Goal: Task Accomplishment & Management: Use online tool/utility

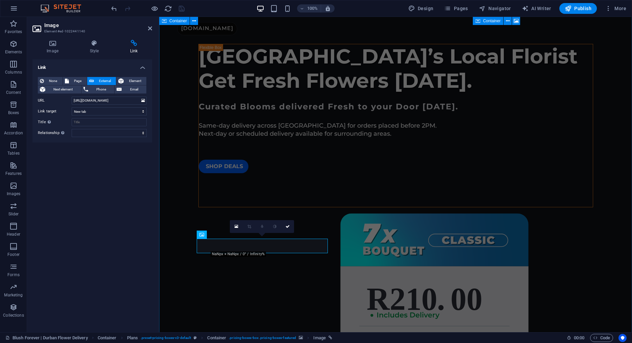
scroll to position [1135, 0]
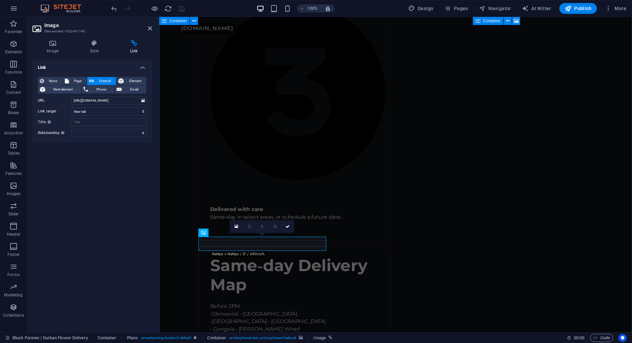
click at [289, 224] on link at bounding box center [287, 226] width 13 height 13
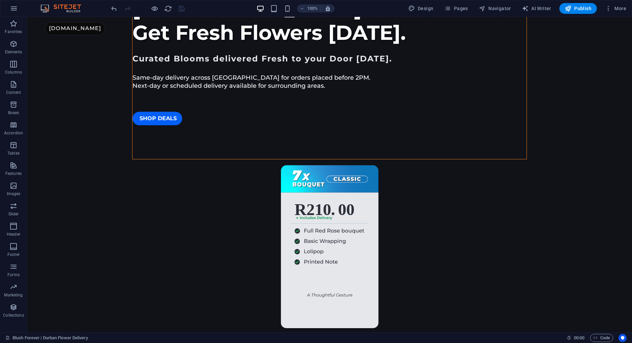
scroll to position [0, 0]
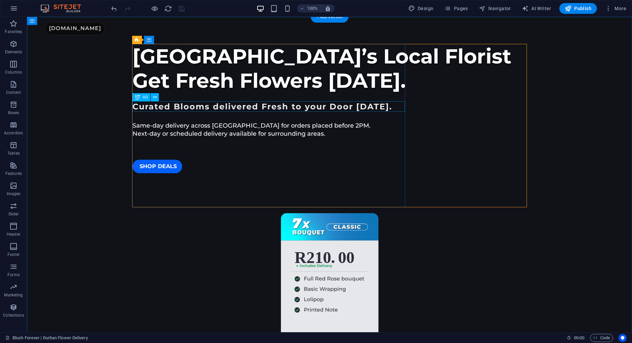
click at [345, 108] on div "Curated Blooms delivered Fresh to your Door [DATE]." at bounding box center [329, 106] width 394 height 10
drag, startPoint x: 345, startPoint y: 108, endPoint x: 213, endPoint y: 108, distance: 132.1
click at [345, 108] on div "Curated Blooms delivered Fresh to your Door [DATE]." at bounding box center [329, 106] width 394 height 10
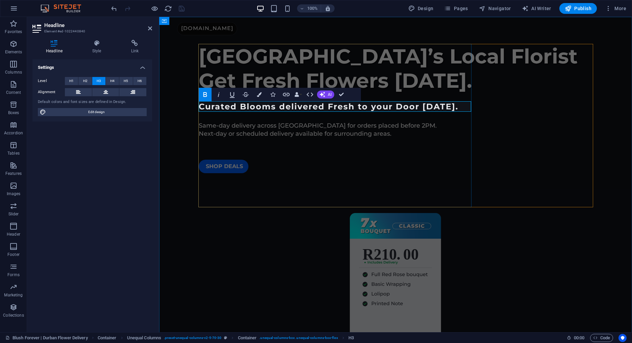
click at [448, 106] on strong "Curated Blooms delivered Fresh to your Door [DATE]." at bounding box center [329, 107] width 260 height 10
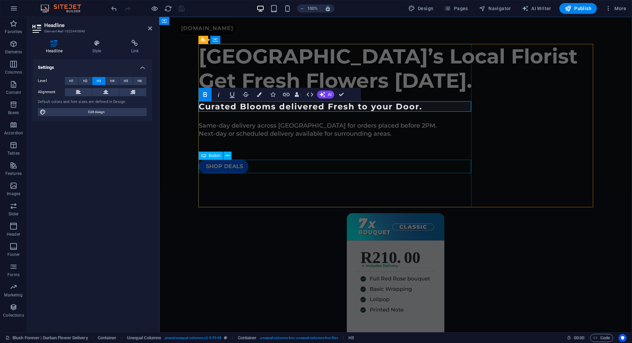
click at [370, 166] on div "SHOP Deals" at bounding box center [396, 167] width 394 height 14
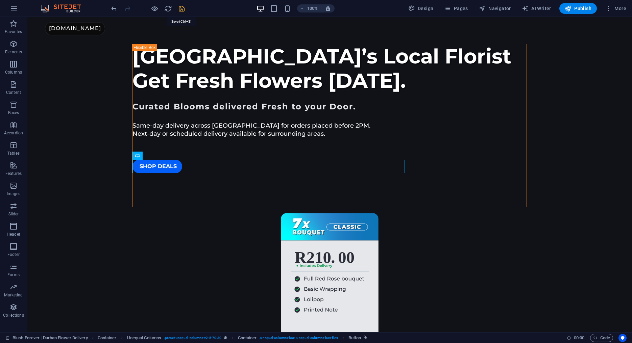
click at [180, 8] on icon "save" at bounding box center [182, 9] width 8 height 8
click at [14, 44] on icon "button" at bounding box center [13, 44] width 8 height 8
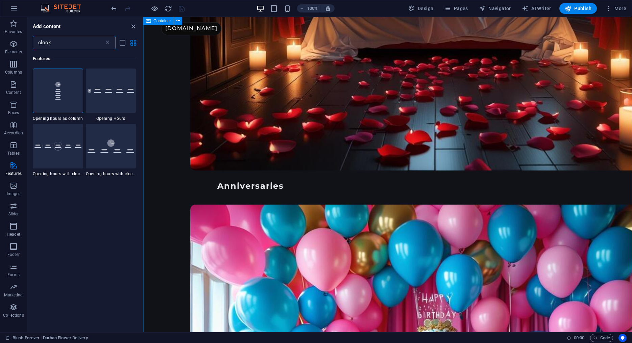
scroll to position [2050, 0]
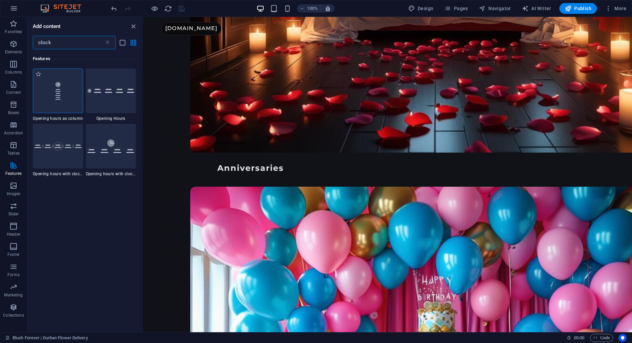
type input "clock"
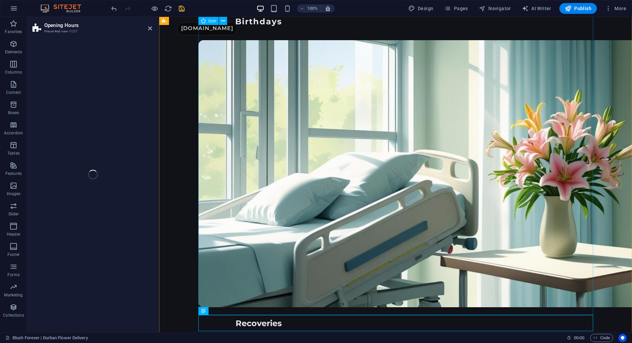
select select "rem"
select select "preset-opening-hours-v3-columns"
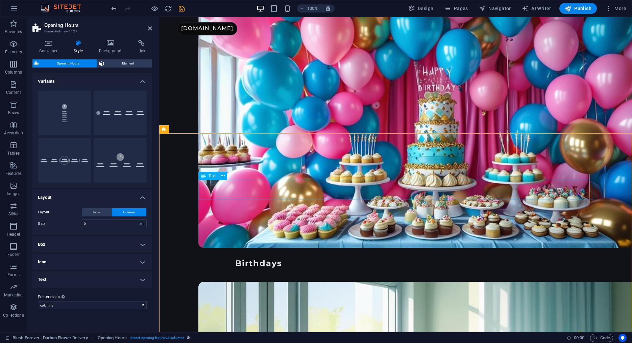
scroll to position [2250, 0]
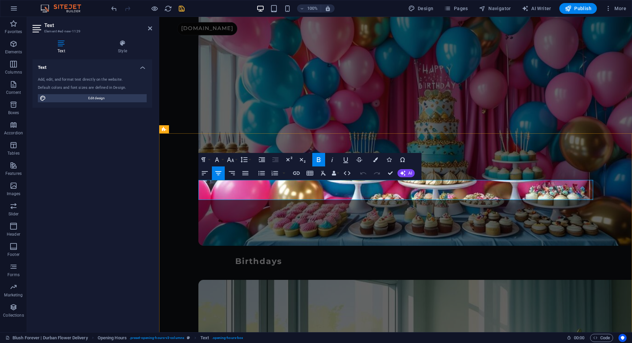
drag, startPoint x: 388, startPoint y: 195, endPoint x: 404, endPoint y: 194, distance: 15.6
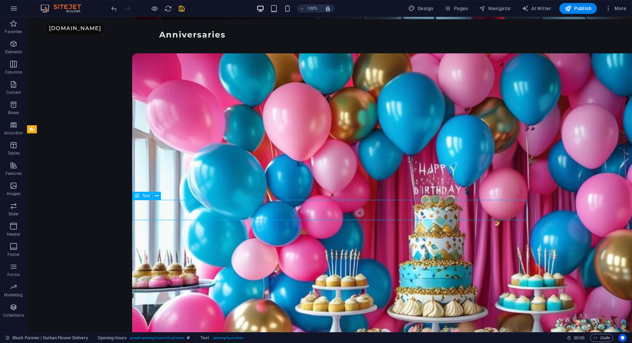
scroll to position [2264, 0]
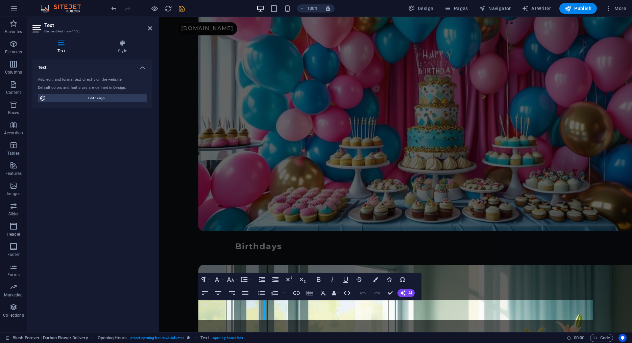
scroll to position [2250, 0]
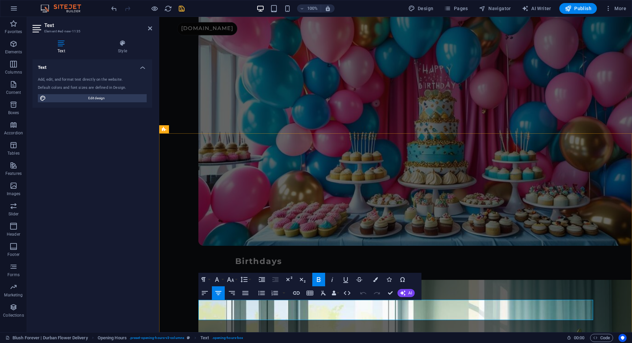
drag, startPoint x: 380, startPoint y: 313, endPoint x: 410, endPoint y: 313, distance: 30.4
copy p "09:00 - 18:30"
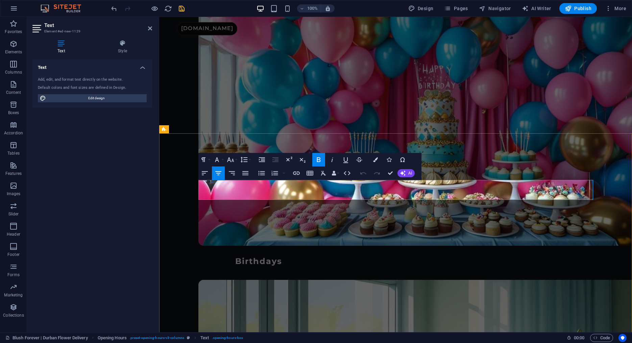
drag, startPoint x: 389, startPoint y: 194, endPoint x: 399, endPoint y: 196, distance: 10.6
drag, startPoint x: 380, startPoint y: 194, endPoint x: 436, endPoint y: 196, distance: 56.5
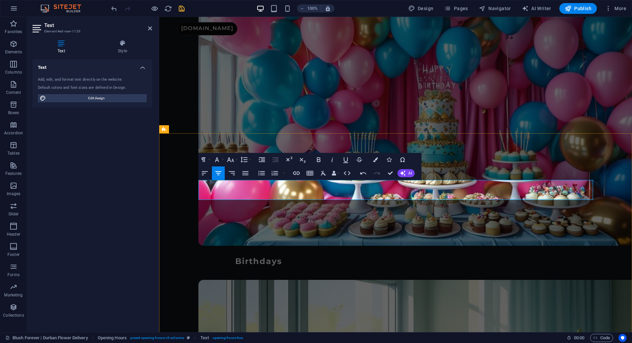
copy p "09:00 - 16:30"
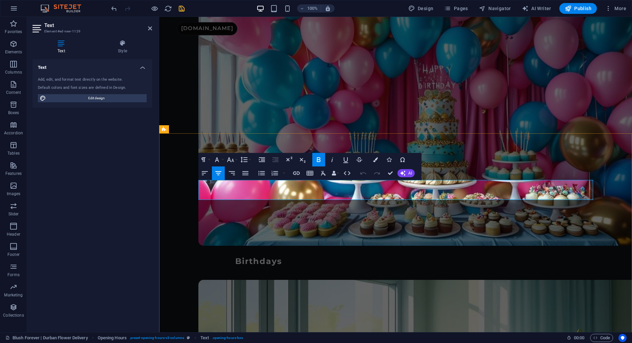
drag, startPoint x: 380, startPoint y: 192, endPoint x: 426, endPoint y: 195, distance: 45.7
copy p "09:00 - 18:30"
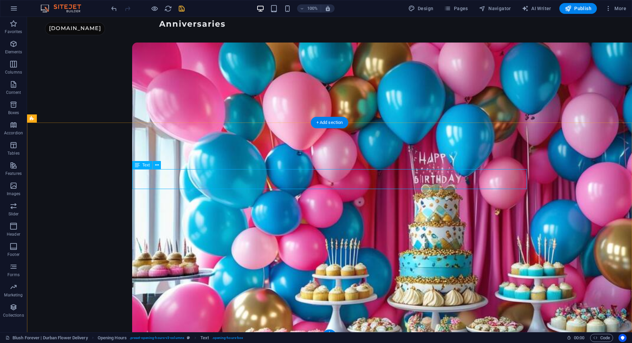
scroll to position [2264, 0]
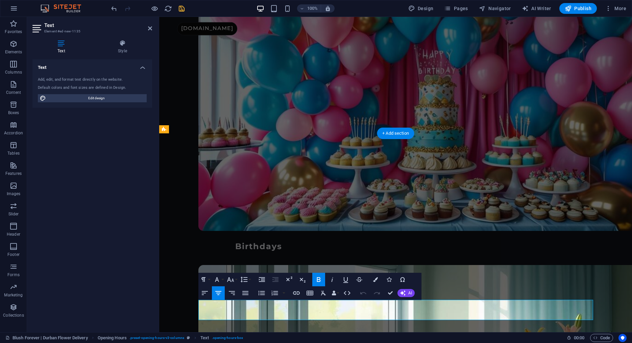
scroll to position [2250, 0]
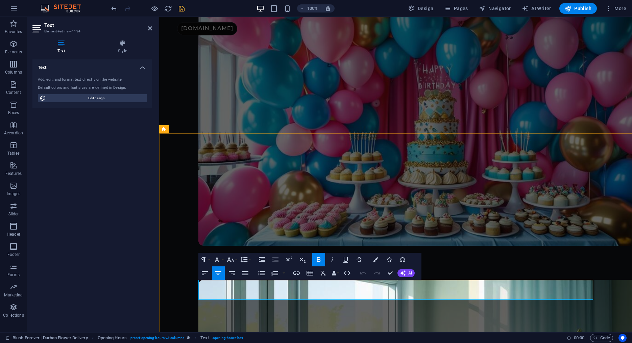
drag, startPoint x: 380, startPoint y: 293, endPoint x: 414, endPoint y: 296, distance: 34.9
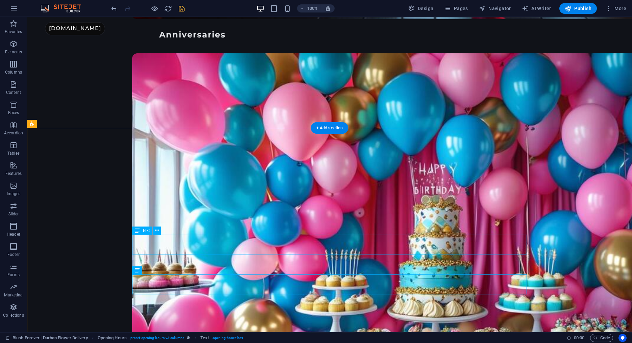
scroll to position [2264, 0]
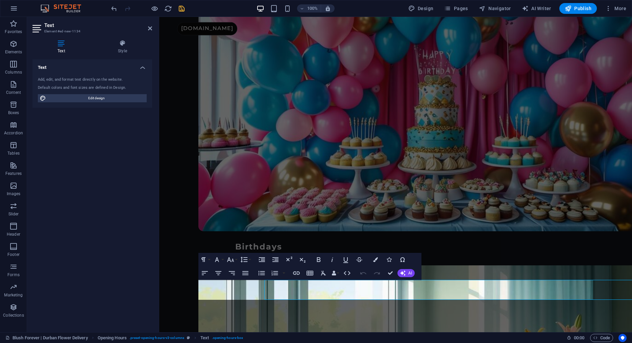
scroll to position [2250, 0]
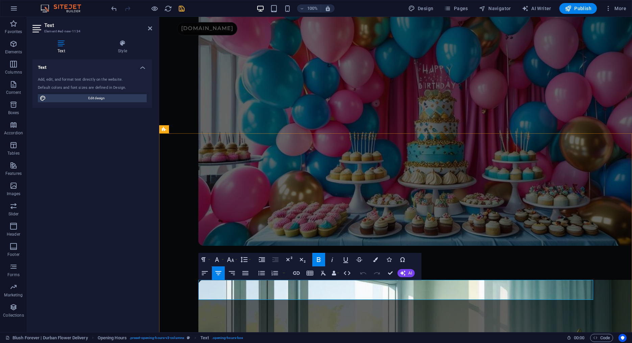
drag, startPoint x: 407, startPoint y: 295, endPoint x: 427, endPoint y: 294, distance: 20.3
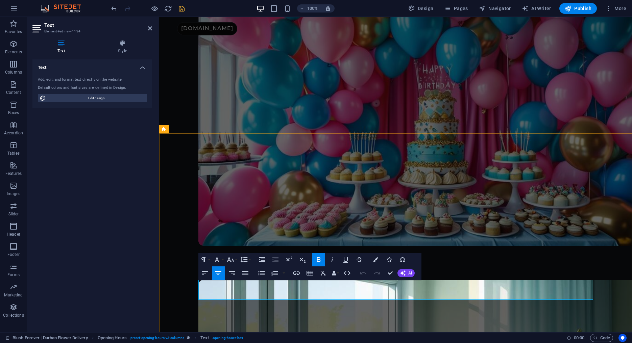
drag, startPoint x: 381, startPoint y: 295, endPoint x: 388, endPoint y: 295, distance: 7.4
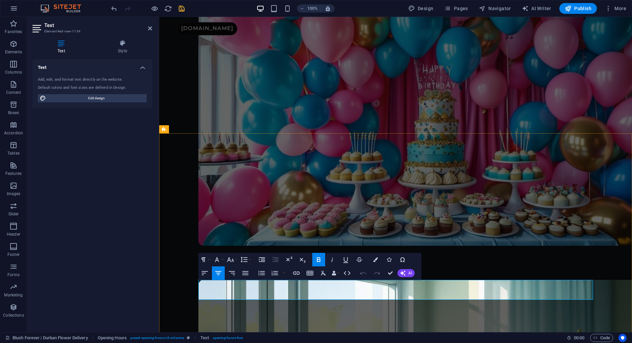
drag, startPoint x: 367, startPoint y: 295, endPoint x: 426, endPoint y: 297, distance: 58.2
copy p "Schedule Orders Only"
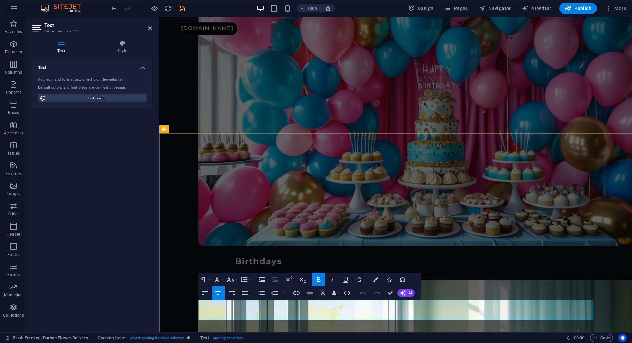
drag, startPoint x: 383, startPoint y: 315, endPoint x: 412, endPoint y: 315, distance: 29.7
drag, startPoint x: 378, startPoint y: 313, endPoint x: 432, endPoint y: 316, distance: 53.5
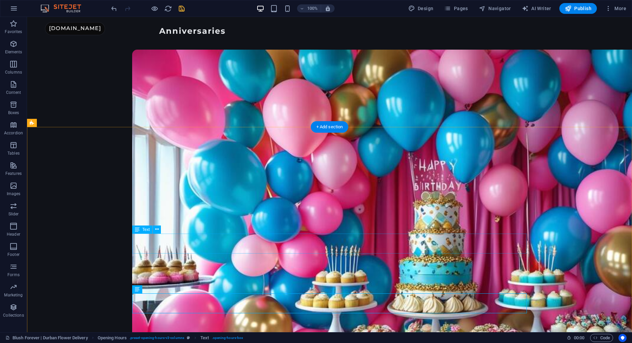
scroll to position [2252, 0]
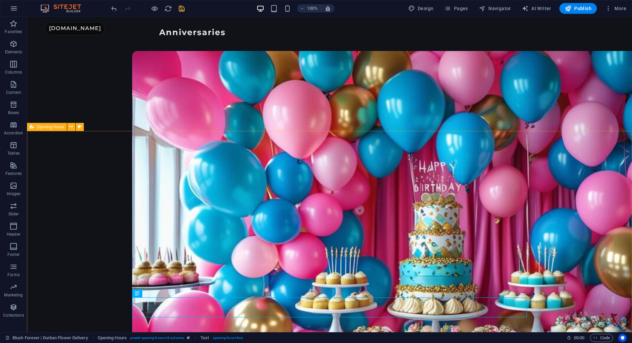
click at [41, 128] on span "Opening Hours" at bounding box center [50, 127] width 27 height 4
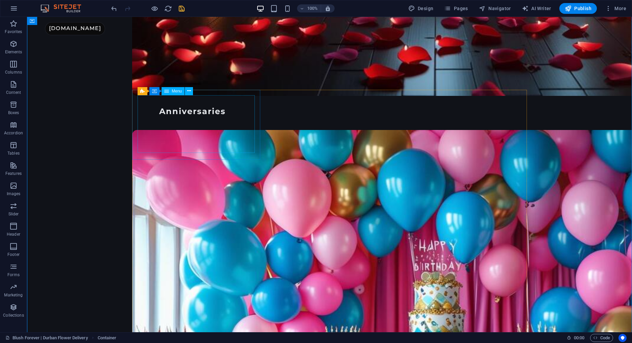
scroll to position [2174, 0]
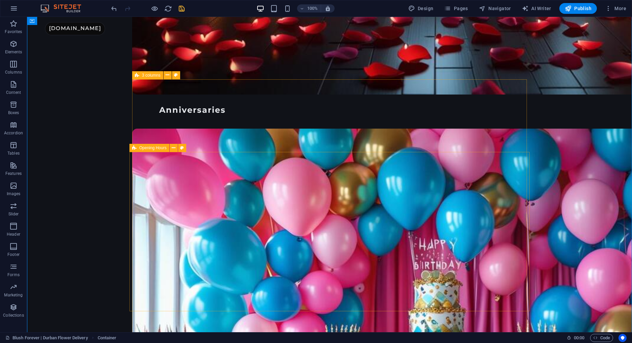
click at [136, 147] on icon at bounding box center [134, 148] width 4 height 8
select select "rem"
select select "preset-opening-hours-v3-columns"
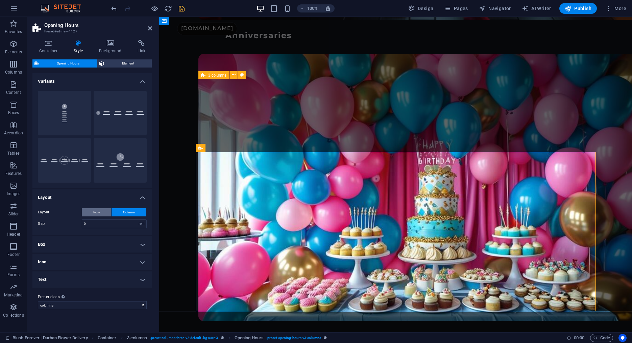
click at [89, 214] on button "Row" at bounding box center [96, 213] width 29 height 8
click at [116, 160] on button "icon-full" at bounding box center [120, 160] width 53 height 45
type input "1"
click at [179, 6] on icon "save" at bounding box center [182, 9] width 8 height 8
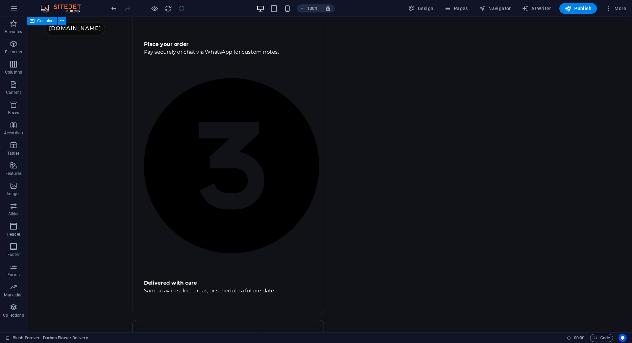
scroll to position [1096, 0]
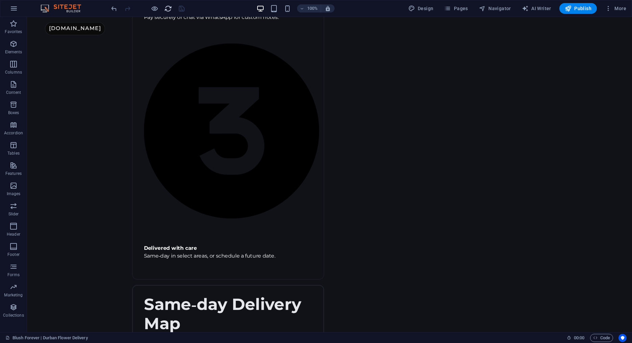
click at [170, 10] on icon "reload" at bounding box center [168, 9] width 8 height 8
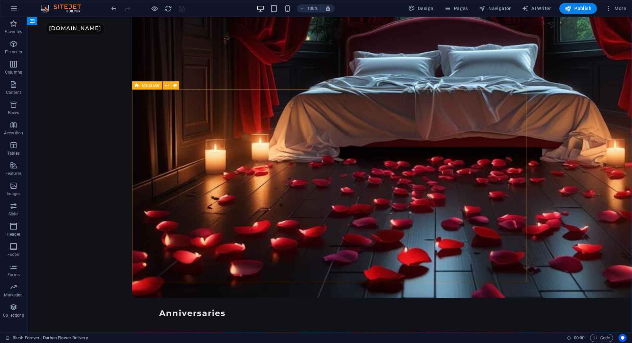
scroll to position [1972, 0]
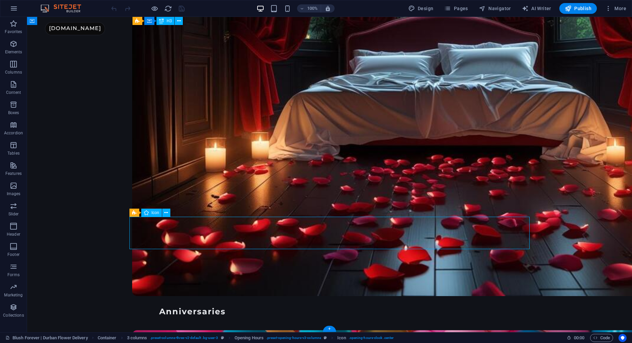
select select "xMidYMid"
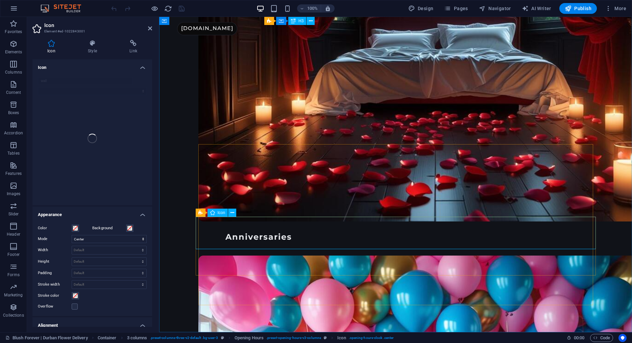
click at [217, 215] on div "Icon" at bounding box center [218, 213] width 21 height 8
click at [96, 44] on icon at bounding box center [92, 43] width 39 height 7
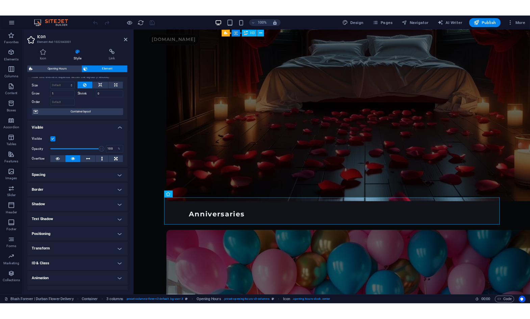
scroll to position [25, 0]
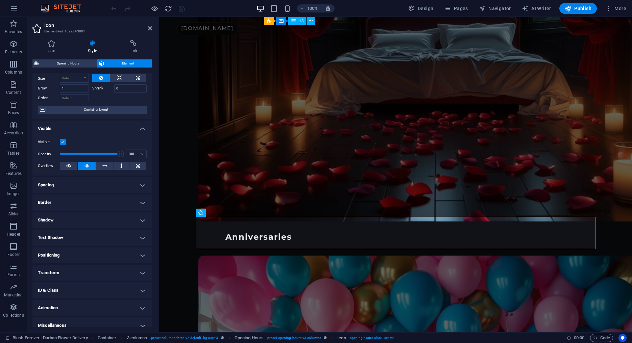
click at [72, 275] on h4 "Transform" at bounding box center [92, 273] width 120 height 16
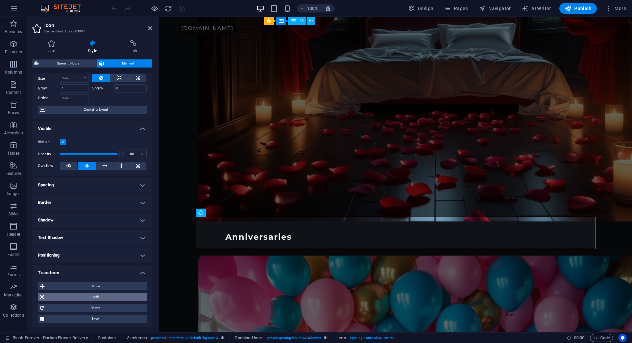
click at [74, 296] on span "Scale" at bounding box center [95, 297] width 99 height 8
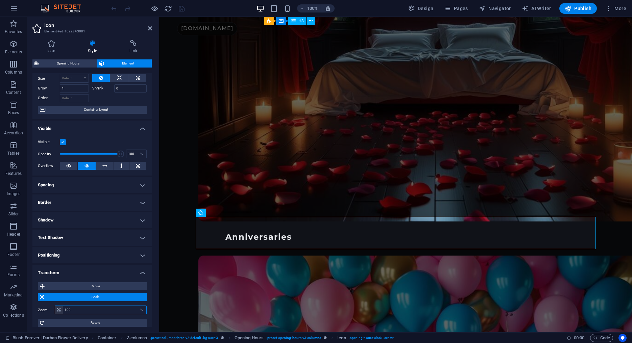
drag, startPoint x: 73, startPoint y: 310, endPoint x: 52, endPoint y: 308, distance: 20.7
click at [63, 308] on input "100" at bounding box center [104, 310] width 83 height 8
type input "75"
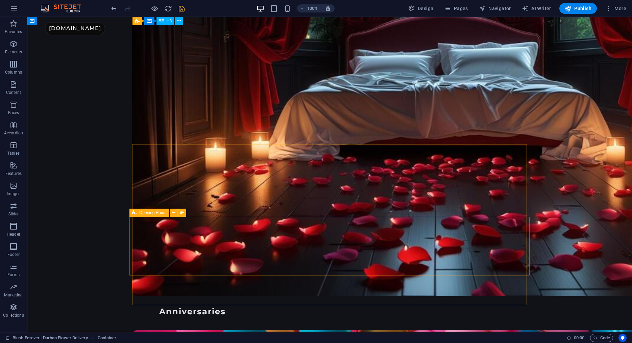
click at [142, 213] on span "Opening Hours" at bounding box center [152, 213] width 27 height 4
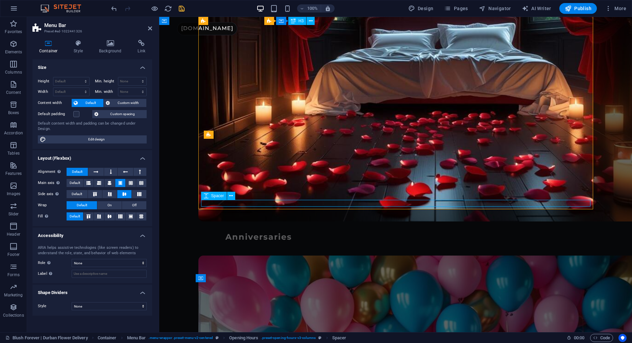
select select "px"
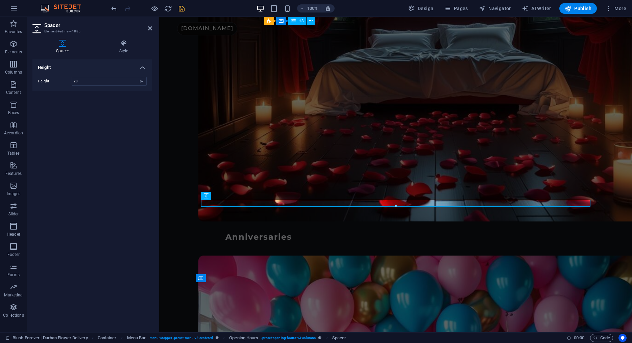
type input "5"
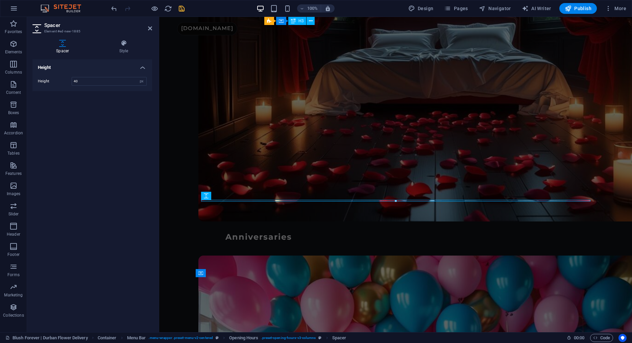
type input "40"
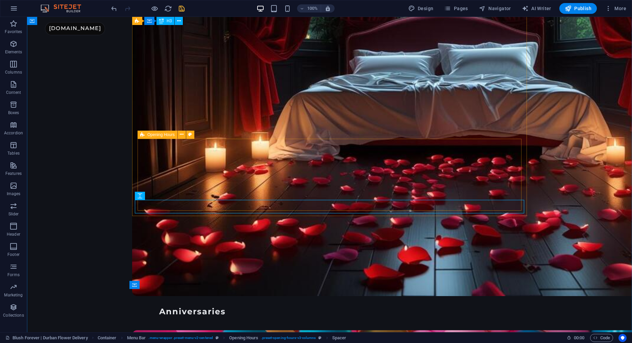
click at [143, 135] on icon at bounding box center [142, 135] width 4 height 8
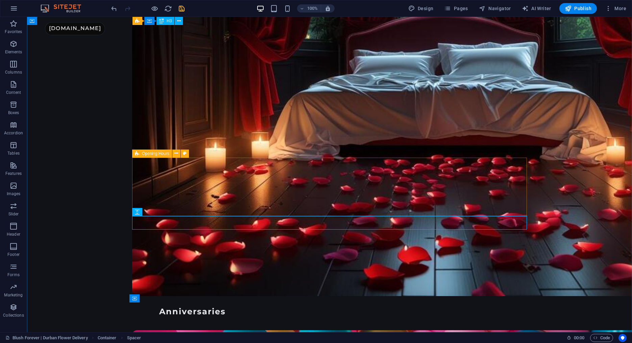
click at [136, 155] on icon at bounding box center [137, 154] width 4 height 8
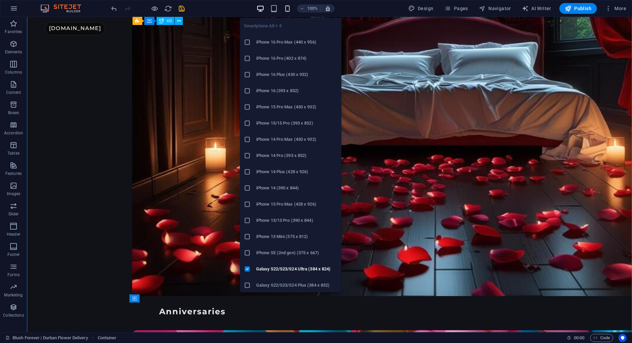
click at [288, 8] on icon "button" at bounding box center [288, 9] width 8 height 8
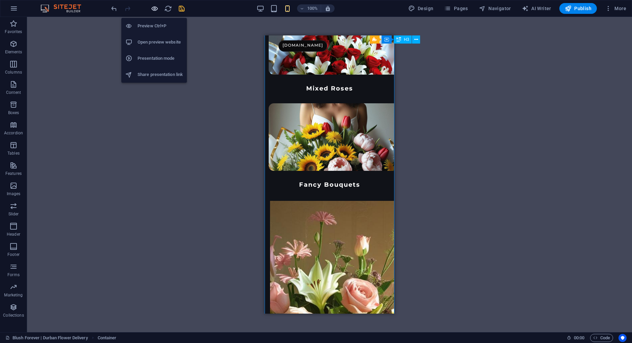
click at [156, 7] on icon "button" at bounding box center [155, 9] width 8 height 8
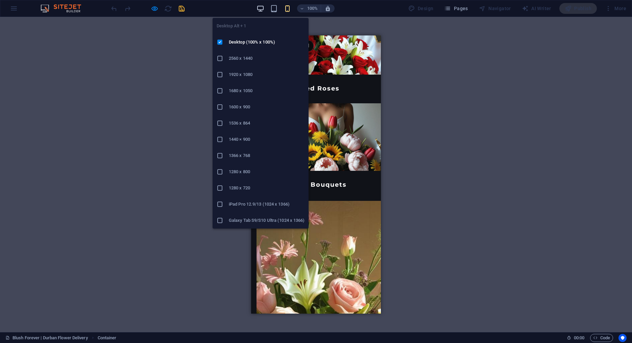
click at [263, 10] on icon "button" at bounding box center [261, 9] width 8 height 8
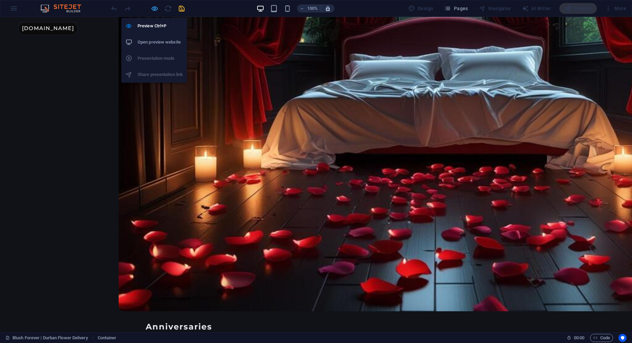
click at [156, 8] on icon "button" at bounding box center [155, 9] width 8 height 8
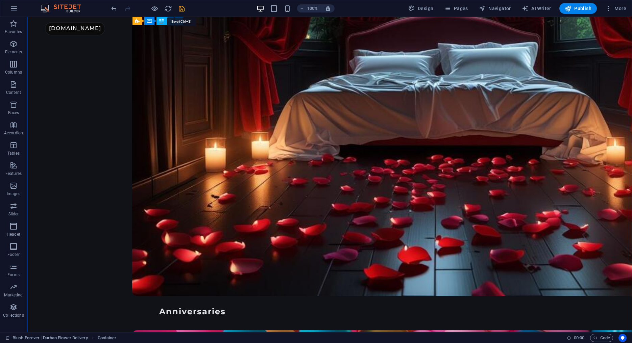
click at [182, 8] on icon "save" at bounding box center [182, 9] width 8 height 8
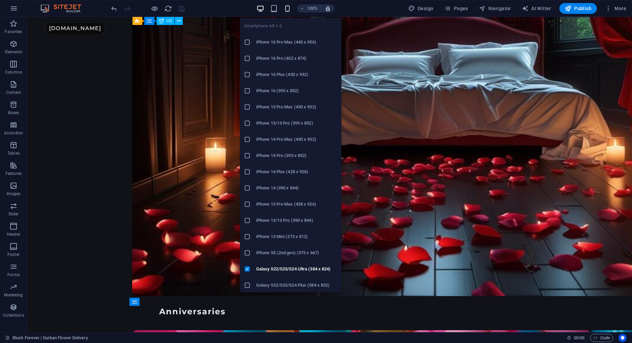
click at [288, 6] on icon "button" at bounding box center [288, 9] width 8 height 8
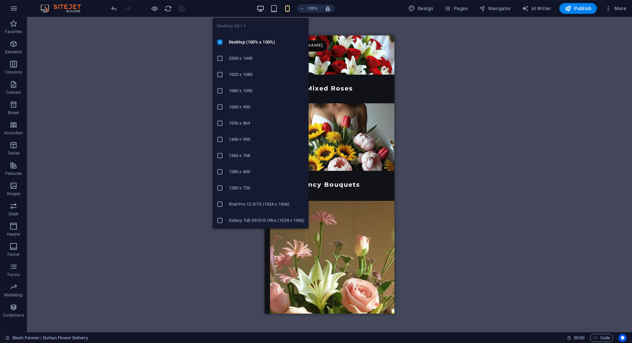
click at [264, 7] on icon "button" at bounding box center [261, 9] width 8 height 8
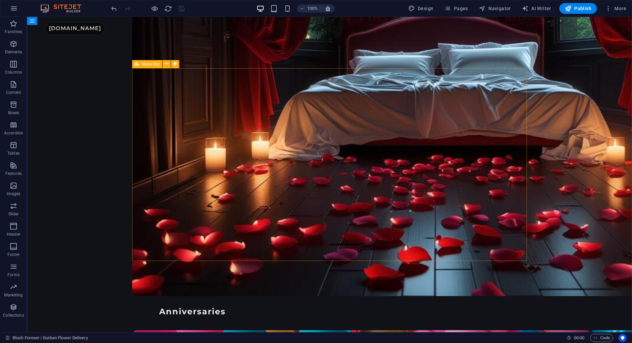
click at [137, 64] on icon at bounding box center [137, 64] width 4 height 8
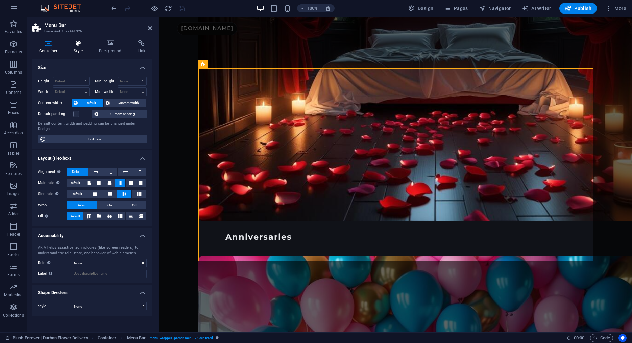
click at [76, 43] on icon at bounding box center [78, 43] width 23 height 7
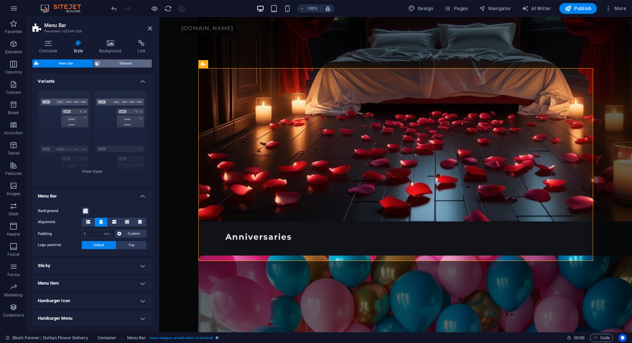
click at [110, 64] on span "Element" at bounding box center [126, 63] width 48 height 8
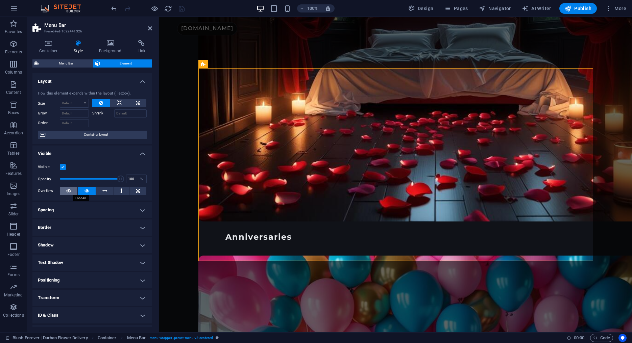
click at [70, 191] on icon at bounding box center [68, 191] width 5 height 8
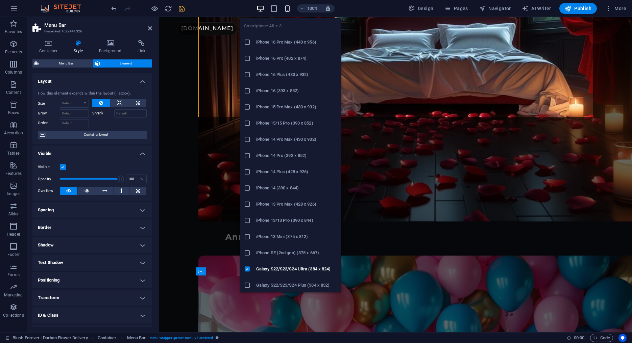
click at [289, 10] on icon "button" at bounding box center [288, 9] width 8 height 8
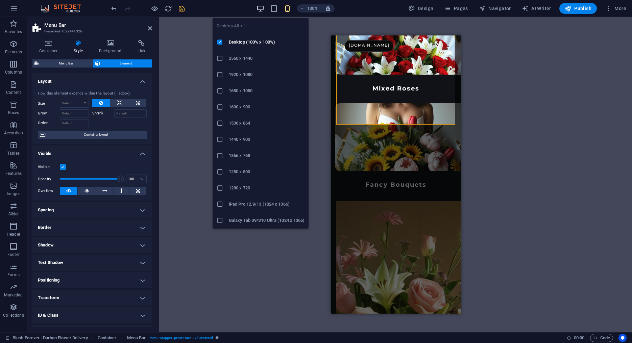
click at [260, 12] on icon "button" at bounding box center [261, 9] width 8 height 8
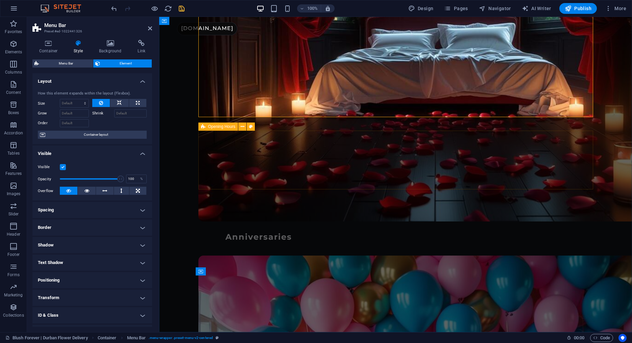
click at [216, 127] on span "Opening Hours" at bounding box center [221, 127] width 27 height 4
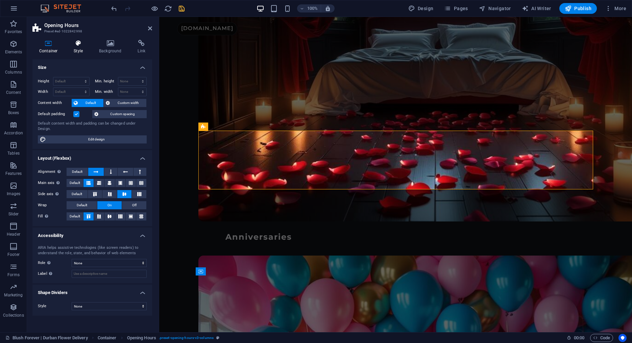
click at [91, 44] on h4 "Style" at bounding box center [79, 47] width 25 height 14
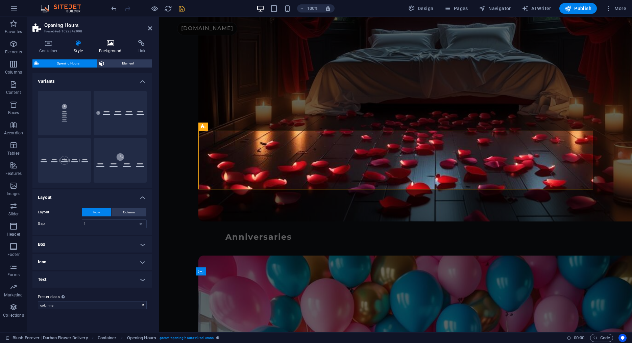
click at [106, 44] on icon at bounding box center [110, 43] width 36 height 7
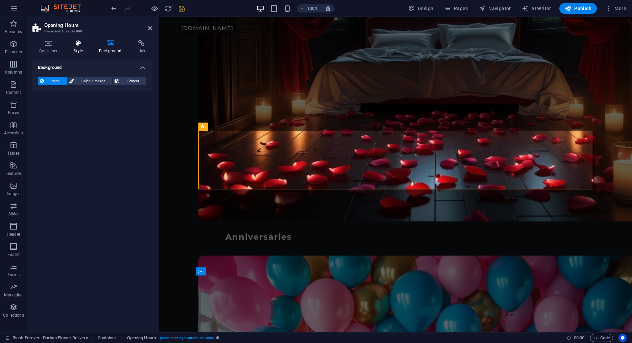
click at [76, 45] on icon at bounding box center [78, 43] width 23 height 7
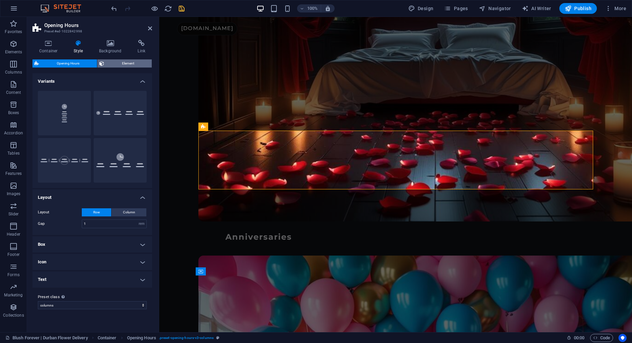
click at [122, 64] on span "Element" at bounding box center [128, 63] width 44 height 8
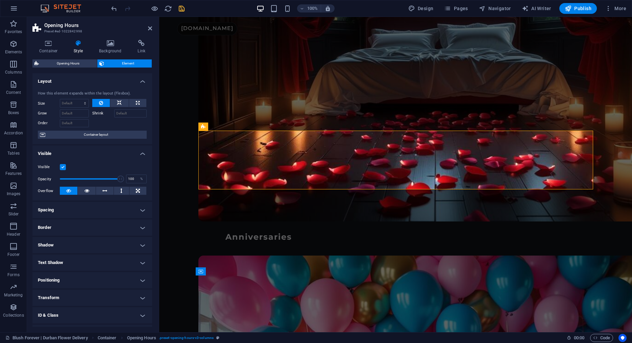
click at [185, 10] on icon "save" at bounding box center [182, 9] width 8 height 8
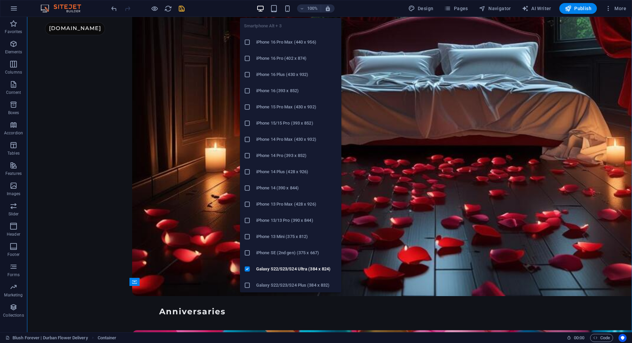
drag, startPoint x: 285, startPoint y: 8, endPoint x: 290, endPoint y: 15, distance: 8.4
click at [285, 8] on span "button" at bounding box center [288, 9] width 8 height 8
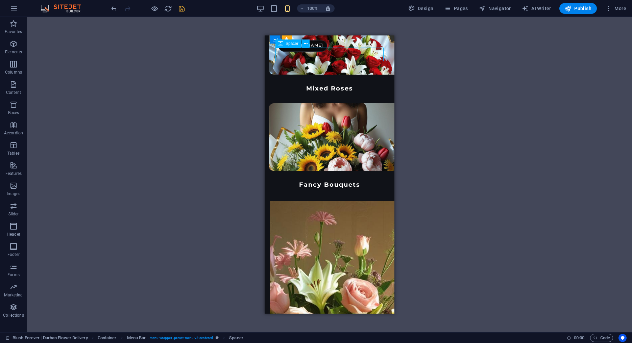
select select "px"
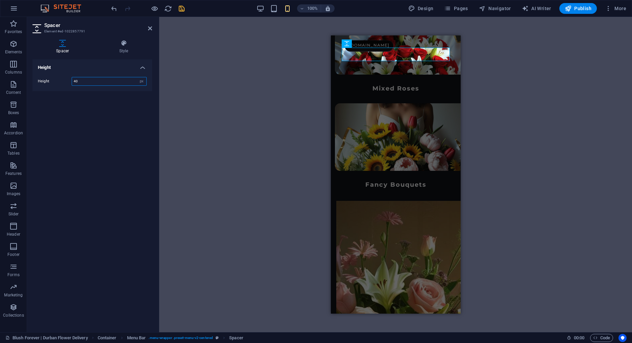
drag, startPoint x: 76, startPoint y: 81, endPoint x: 42, endPoint y: 77, distance: 34.3
click at [72, 77] on input "40" at bounding box center [109, 81] width 74 height 8
type input "50"
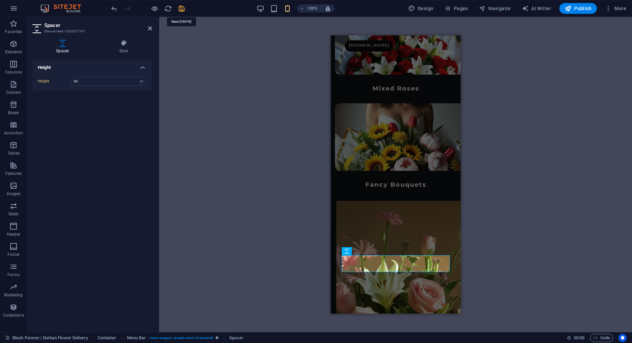
click at [180, 6] on icon "save" at bounding box center [182, 9] width 8 height 8
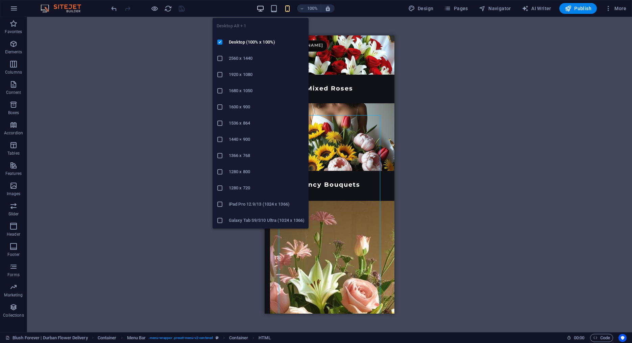
click at [261, 6] on icon "button" at bounding box center [261, 9] width 8 height 8
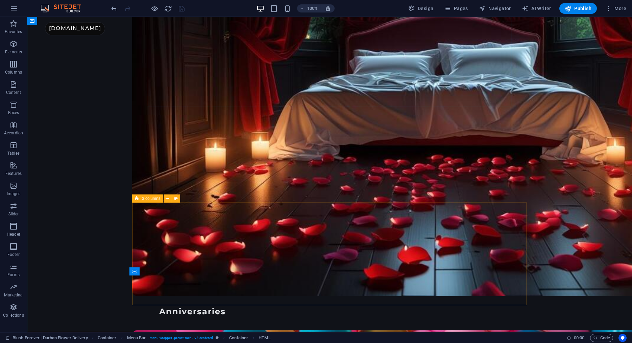
click at [143, 199] on span "3 columns" at bounding box center [151, 199] width 19 height 4
select select "footer"
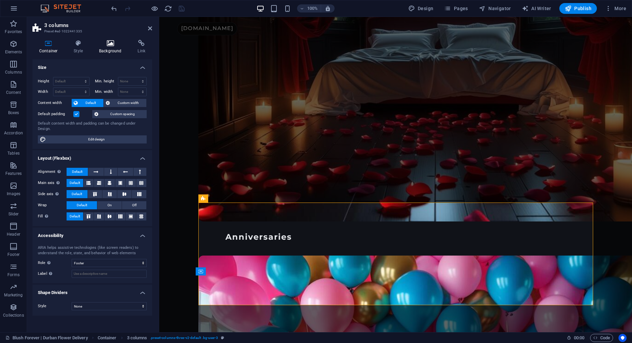
click at [99, 42] on icon at bounding box center [110, 43] width 36 height 7
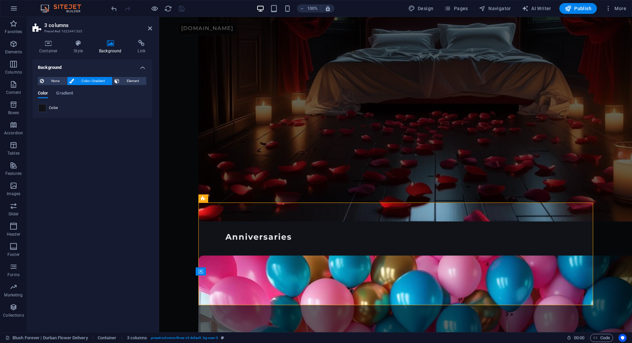
click at [45, 108] on span at bounding box center [42, 107] width 7 height 7
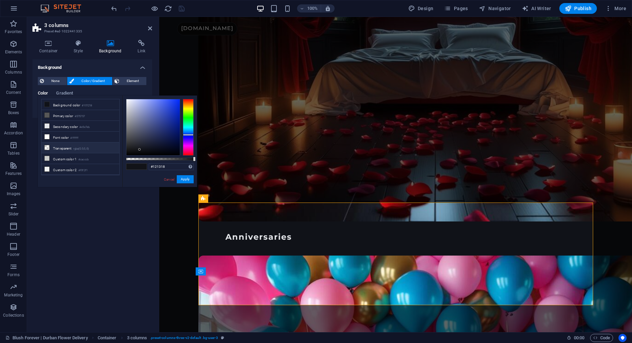
drag, startPoint x: 52, startPoint y: 147, endPoint x: 59, endPoint y: 147, distance: 7.4
click at [52, 147] on li "Transparent rgba(0,0,0,.0)" at bounding box center [81, 148] width 78 height 11
type input "rgba(0, 0, 0, 0)"
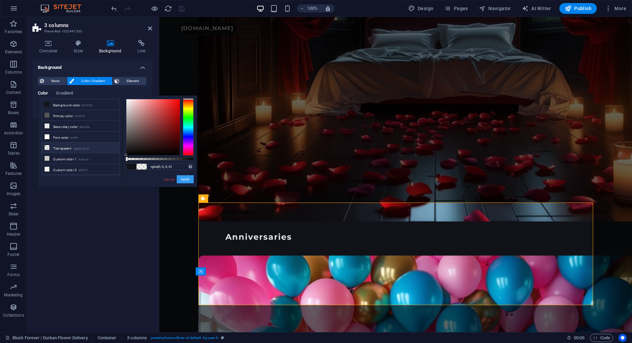
click at [182, 178] on button "Apply" at bounding box center [185, 179] width 17 height 8
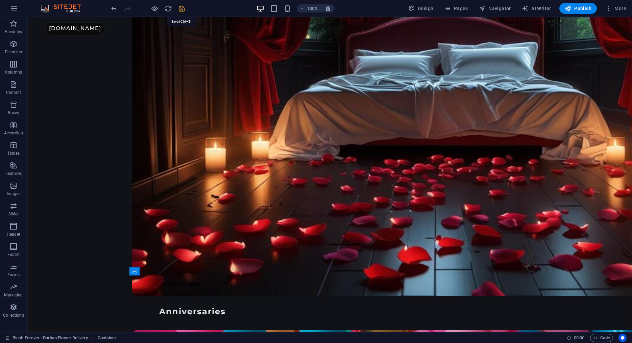
click at [179, 7] on icon "save" at bounding box center [182, 9] width 8 height 8
